Goal: Task Accomplishment & Management: Manage account settings

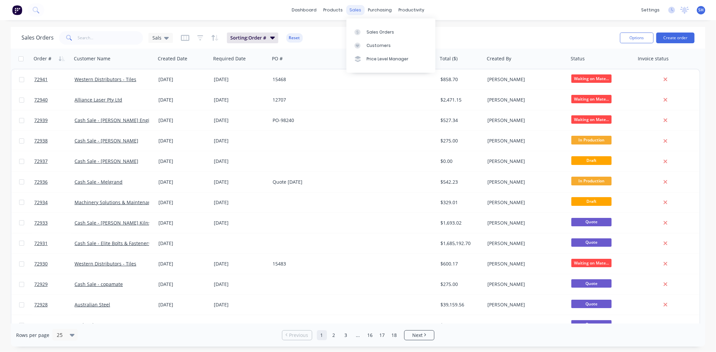
click at [350, 8] on div "sales" at bounding box center [355, 10] width 18 height 10
click at [363, 29] on div at bounding box center [359, 32] width 10 height 6
click at [105, 41] on input "text" at bounding box center [110, 37] width 65 height 13
type input "mvh"
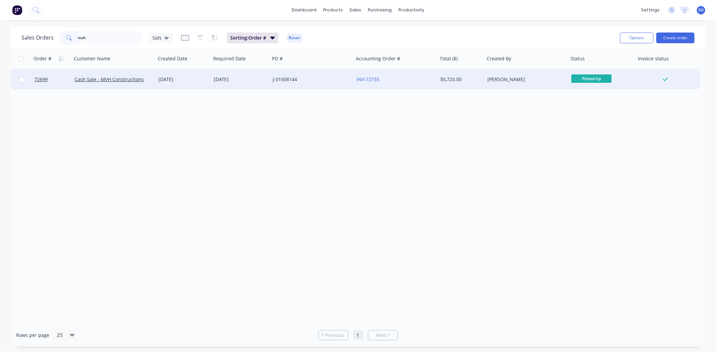
click at [229, 82] on div "[DATE]" at bounding box center [240, 79] width 53 height 7
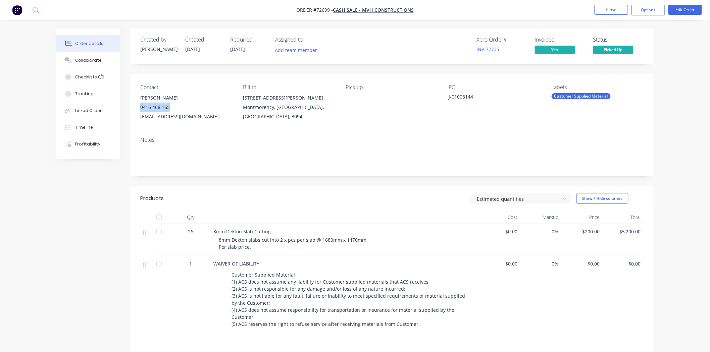
drag, startPoint x: 139, startPoint y: 108, endPoint x: 180, endPoint y: 109, distance: 40.9
click at [180, 109] on div "Contact [PERSON_NAME] [PHONE_NUMBER] [EMAIL_ADDRESS][DOMAIN_NAME] Bill to [STRE…" at bounding box center [391, 102] width 523 height 57
click at [178, 133] on div "Notes" at bounding box center [391, 154] width 523 height 45
click at [608, 11] on button "Close" at bounding box center [611, 10] width 34 height 10
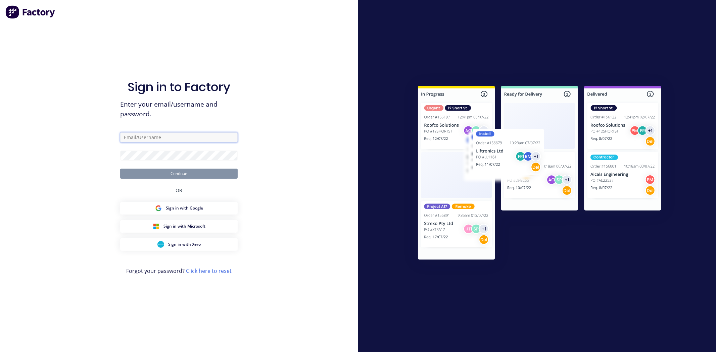
click at [134, 137] on input "text" at bounding box center [178, 138] width 117 height 10
type input "[EMAIL_ADDRESS][DOMAIN_NAME]"
click at [120, 169] on button "Continue" at bounding box center [178, 174] width 117 height 10
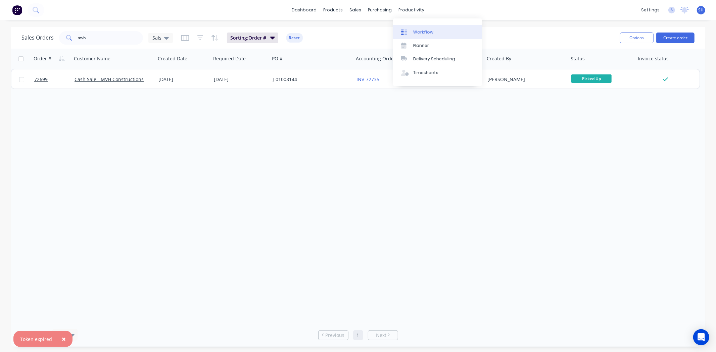
click at [428, 27] on link "Workflow" at bounding box center [437, 31] width 89 height 13
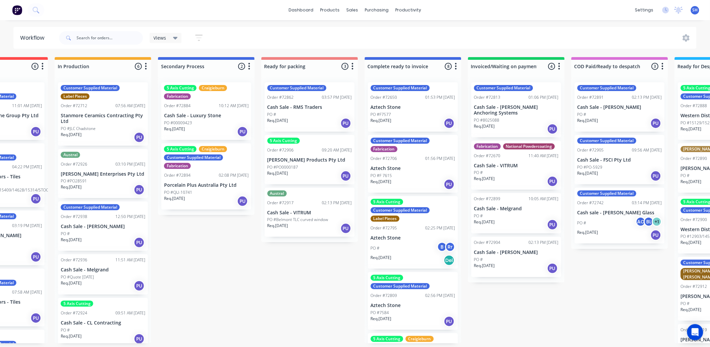
scroll to position [0, 364]
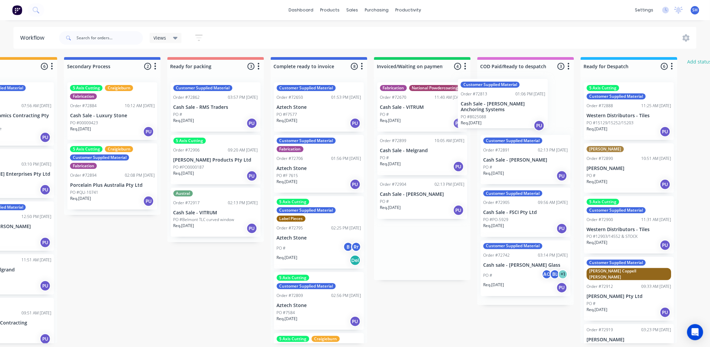
drag, startPoint x: 411, startPoint y: 111, endPoint x: 496, endPoint y: 107, distance: 84.3
click at [496, 107] on div "Submitted 1 Status colour #273444 hex #273444 Save Cancel Summaries Total order…" at bounding box center [239, 200] width 1216 height 286
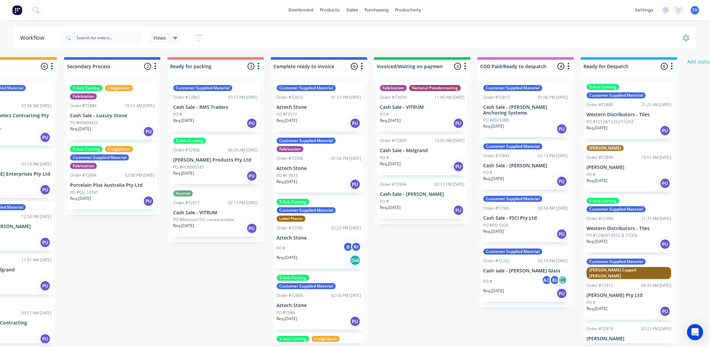
scroll to position [0, 0]
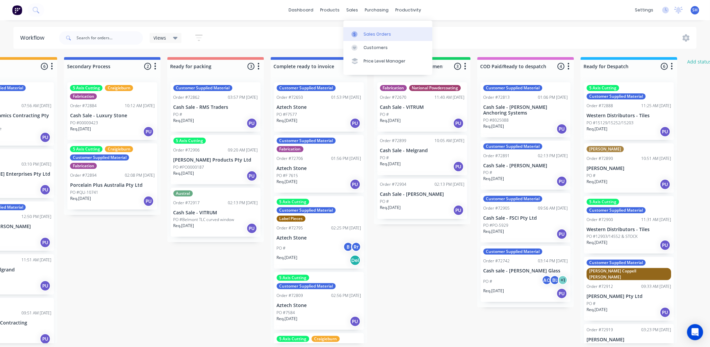
click at [364, 34] on div "Sales Orders" at bounding box center [378, 34] width 28 height 6
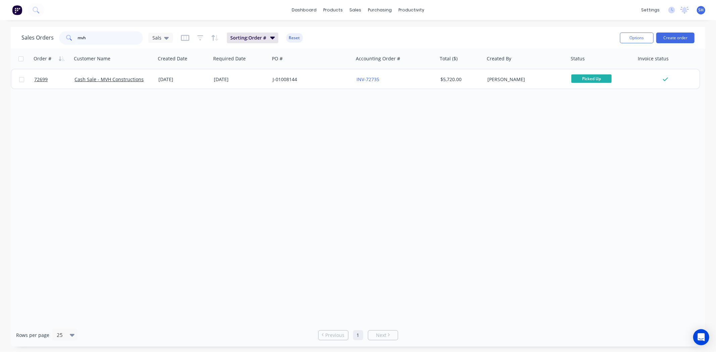
drag, startPoint x: 95, startPoint y: 43, endPoint x: 66, endPoint y: 42, distance: 28.9
click at [66, 42] on div "mvh" at bounding box center [101, 37] width 84 height 13
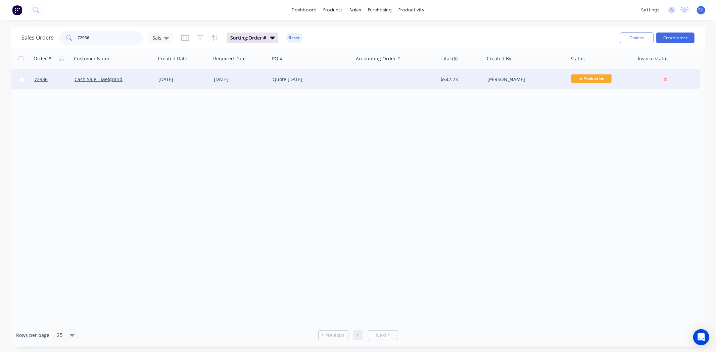
type input "72936"
click at [242, 79] on div "[DATE]" at bounding box center [240, 79] width 53 height 7
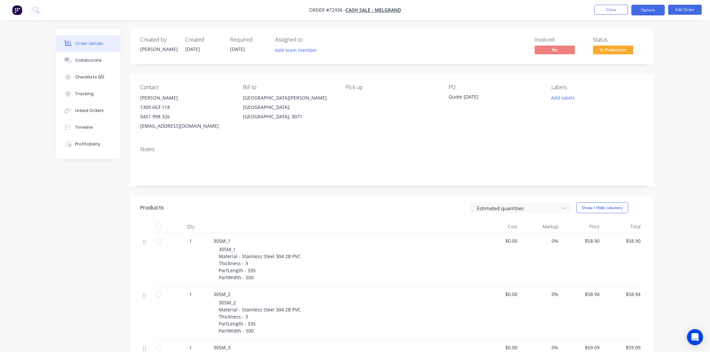
click at [653, 11] on button "Options" at bounding box center [648, 10] width 34 height 11
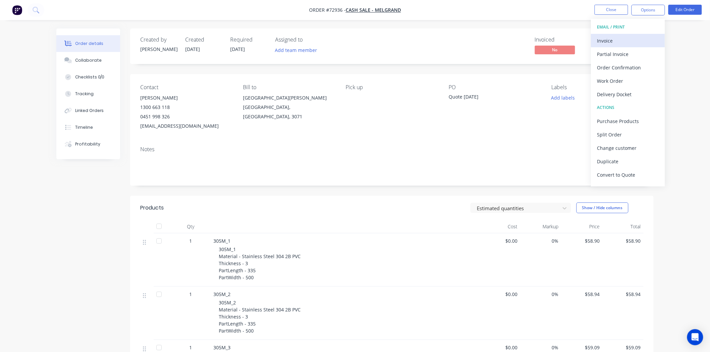
click at [625, 40] on div "Invoice" at bounding box center [628, 41] width 62 height 10
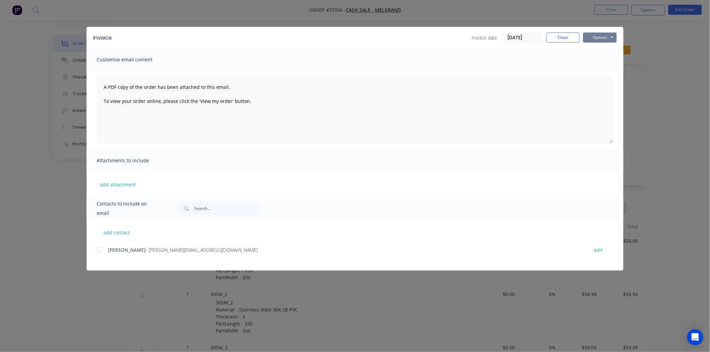
click at [609, 42] on button "Options" at bounding box center [600, 38] width 34 height 10
click at [604, 61] on button "Print" at bounding box center [604, 60] width 43 height 11
click at [570, 36] on button "Close" at bounding box center [563, 38] width 34 height 10
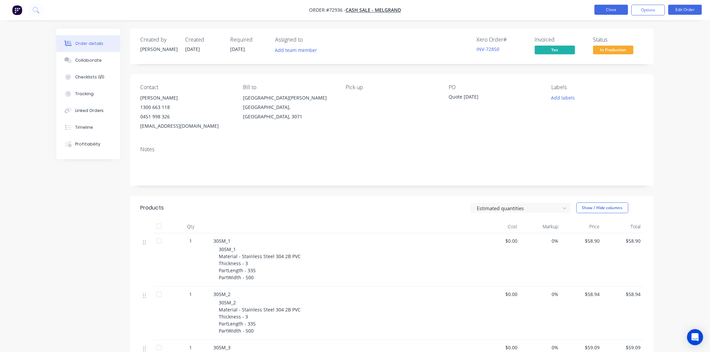
click at [610, 8] on button "Close" at bounding box center [611, 10] width 34 height 10
